Goal: Transaction & Acquisition: Purchase product/service

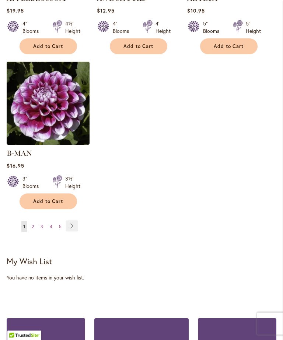
scroll to position [964, 0]
click at [32, 228] on link "Page 2" at bounding box center [33, 226] width 6 height 11
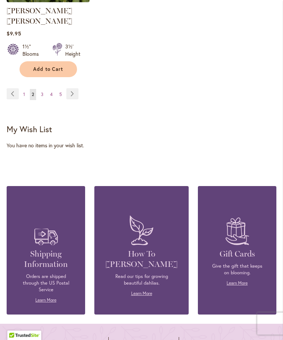
scroll to position [1096, 0]
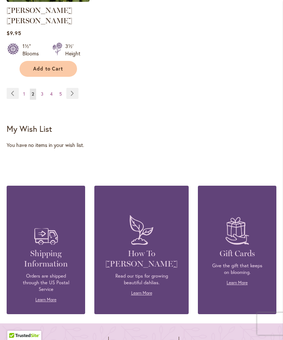
click at [71, 90] on link "Page Next" at bounding box center [72, 93] width 12 height 11
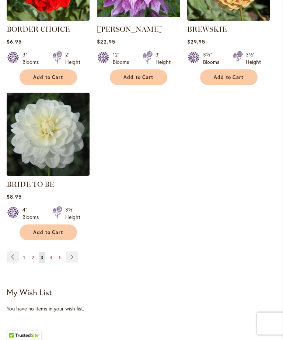
scroll to position [923, 0]
click at [49, 263] on link "Page 4" at bounding box center [51, 257] width 6 height 11
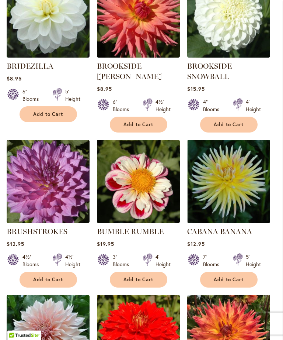
scroll to position [266, 0]
click at [132, 282] on span "Add to Cart" at bounding box center [139, 279] width 30 height 6
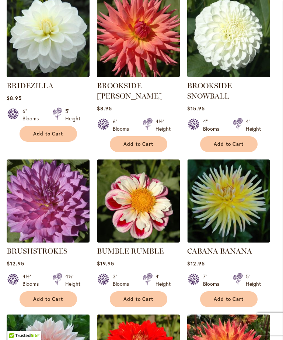
click at [41, 137] on button "Add to Cart" at bounding box center [49, 134] width 58 height 16
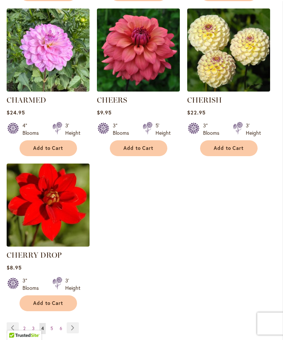
scroll to position [882, 0]
click at [72, 333] on link "Page Next" at bounding box center [73, 327] width 12 height 11
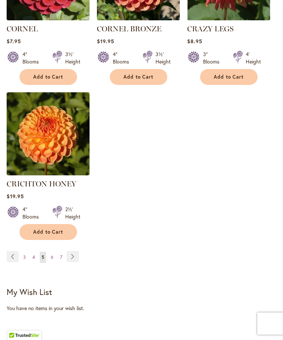
scroll to position [954, 0]
click at [49, 251] on link "Page 6" at bounding box center [52, 256] width 6 height 11
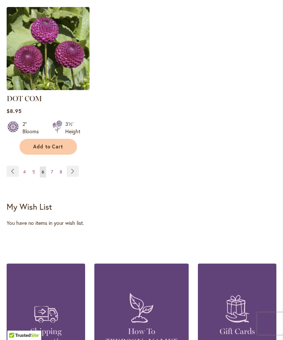
scroll to position [1040, 0]
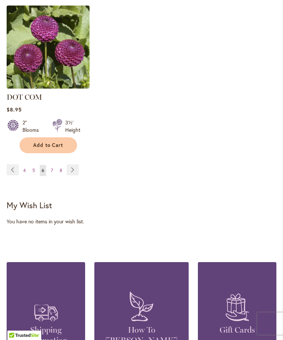
click at [78, 164] on link "Page Next" at bounding box center [73, 169] width 12 height 11
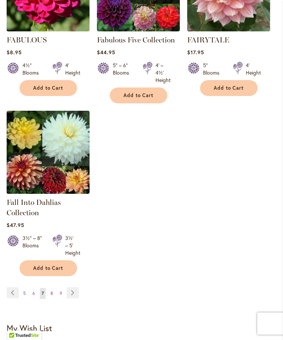
scroll to position [912, 0]
click at [49, 299] on link "Page 8" at bounding box center [52, 293] width 6 height 11
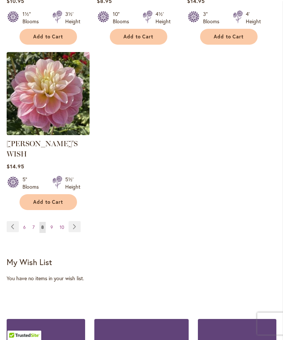
scroll to position [994, 0]
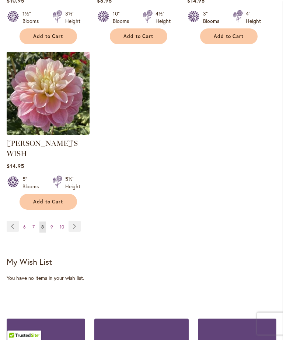
click at [71, 221] on link "Page Next" at bounding box center [75, 226] width 12 height 11
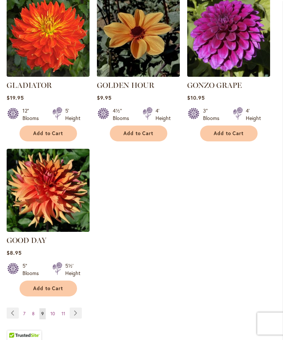
scroll to position [898, 0]
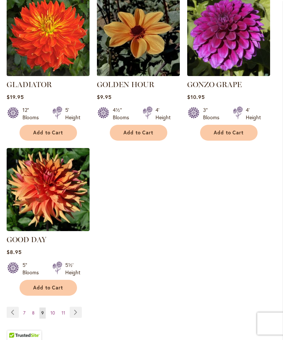
click at [54, 310] on span "10" at bounding box center [53, 313] width 4 height 6
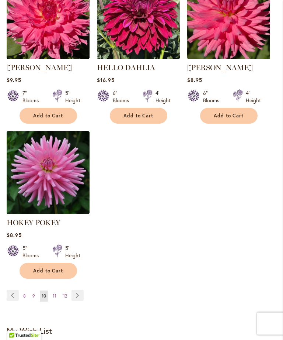
scroll to position [913, 0]
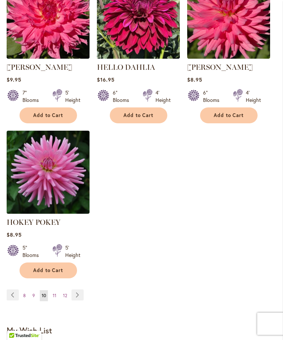
click at [54, 298] on span "11" at bounding box center [55, 295] width 4 height 6
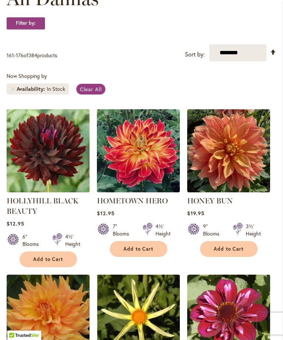
scroll to position [132, 0]
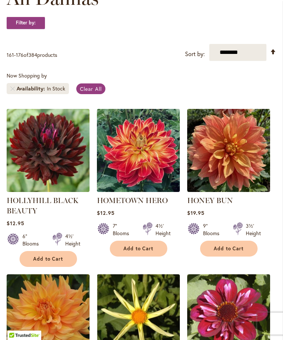
click at [140, 252] on span "Add to Cart" at bounding box center [139, 249] width 30 height 6
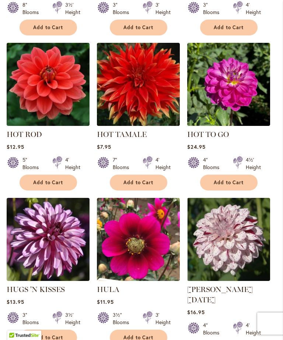
scroll to position [538, 0]
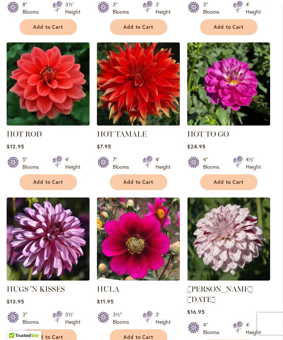
click at [137, 339] on span "Add to Cart" at bounding box center [139, 337] width 30 height 6
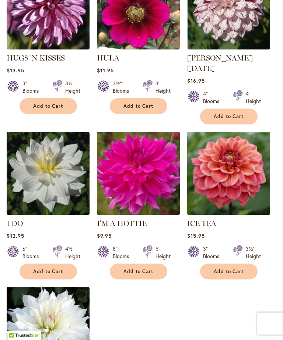
scroll to position [769, 0]
click at [230, 268] on span "Add to Cart" at bounding box center [229, 271] width 30 height 6
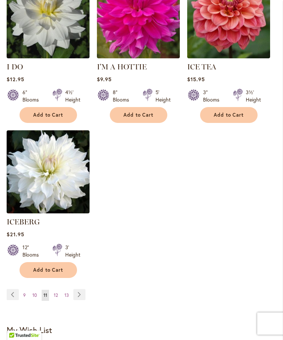
scroll to position [926, 0]
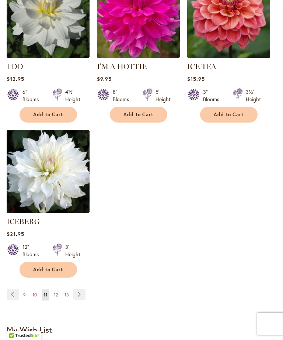
click at [53, 289] on link "Page 12" at bounding box center [56, 294] width 8 height 11
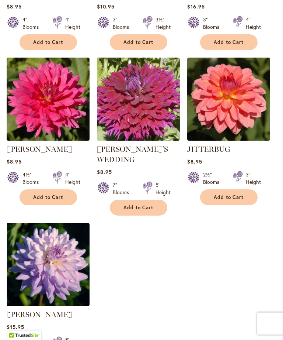
scroll to position [821, 0]
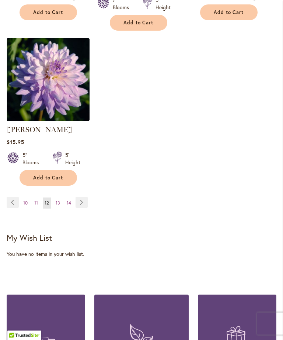
scroll to position [1025, 0]
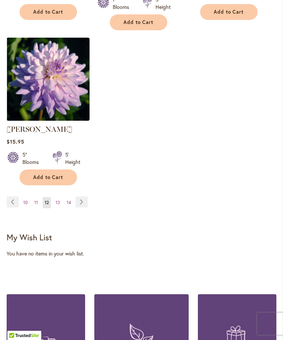
click at [52, 196] on ul "Page Previous Page 10 Page 11 You're currently reading page 12 Page 13 Page 14 …" at bounding box center [49, 202] width 84 height 12
click at [61, 197] on link "Page 13" at bounding box center [58, 202] width 8 height 11
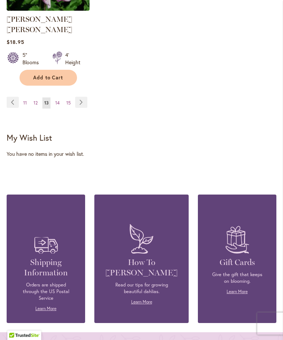
scroll to position [1098, 0]
click at [136, 243] on img at bounding box center [141, 238] width 31 height 37
click at [144, 299] on link "Learn More" at bounding box center [141, 302] width 21 height 6
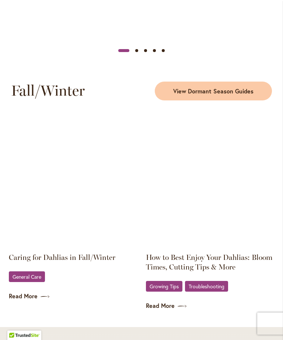
scroll to position [1066, 0]
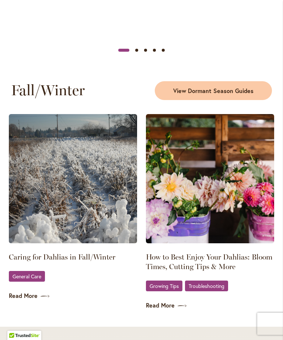
click at [32, 252] on link "Caring for Dahlias in Fall/Winter" at bounding box center [73, 257] width 128 height 10
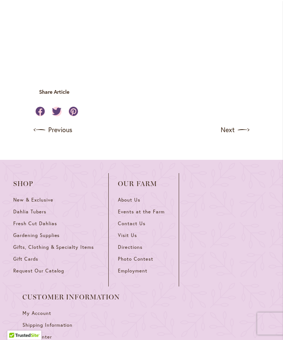
scroll to position [2460, 0]
